Goal: Task Accomplishment & Management: Complete application form

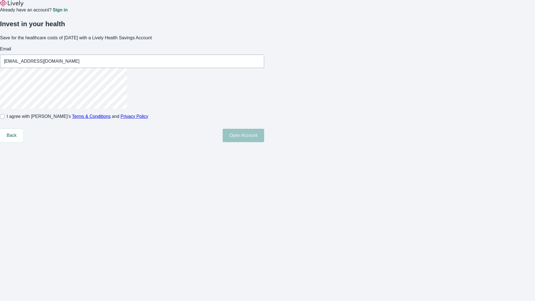
click at [4, 119] on input "I agree with Lively’s Terms & Conditions and Privacy Policy" at bounding box center [2, 116] width 4 height 4
checkbox input "true"
click at [264, 142] on button "Open Account" at bounding box center [244, 135] width 42 height 13
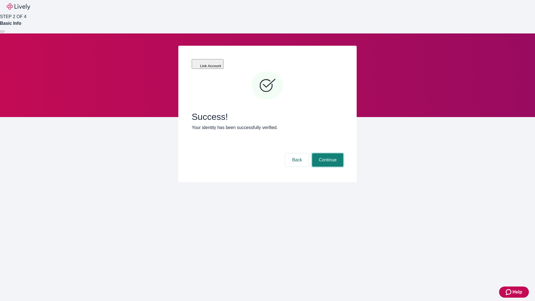
click at [327, 153] on button "Continue" at bounding box center [327, 159] width 31 height 13
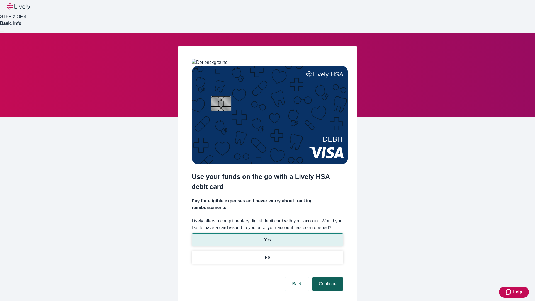
click at [267, 237] on p "Yes" at bounding box center [267, 240] width 7 height 6
click at [327, 277] on button "Continue" at bounding box center [327, 283] width 31 height 13
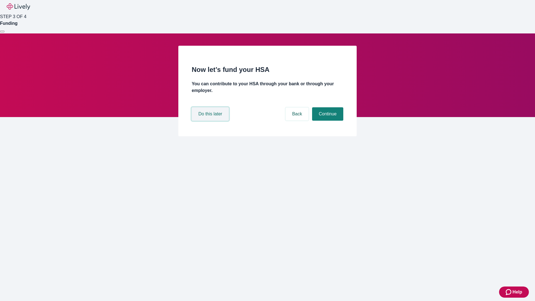
click at [211, 121] on button "Do this later" at bounding box center [210, 113] width 37 height 13
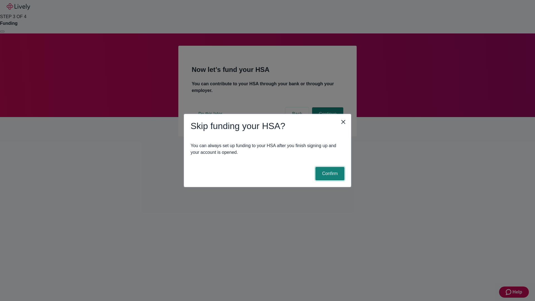
click at [329, 174] on button "Confirm" at bounding box center [329, 173] width 29 height 13
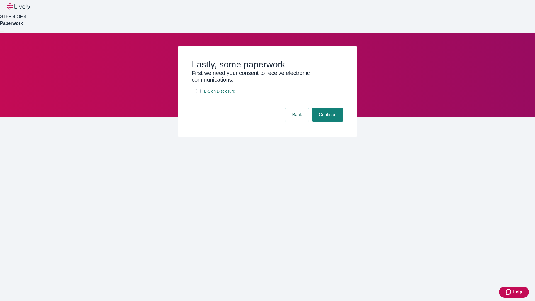
click at [198, 93] on input "E-Sign Disclosure" at bounding box center [198, 91] width 4 height 4
checkbox input "true"
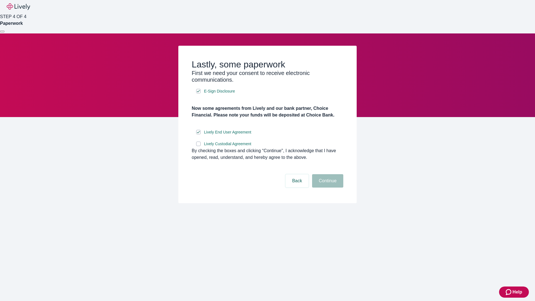
click at [198, 146] on input "Lively Custodial Agreement" at bounding box center [198, 144] width 4 height 4
checkbox input "true"
click at [327, 187] on button "Continue" at bounding box center [327, 180] width 31 height 13
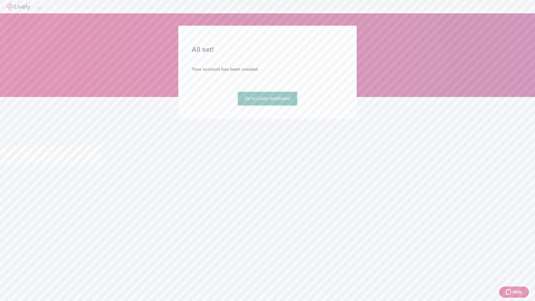
click at [267, 105] on link "Go to Lively dashboard" at bounding box center [267, 98] width 59 height 13
